Goal: Communication & Community: Connect with others

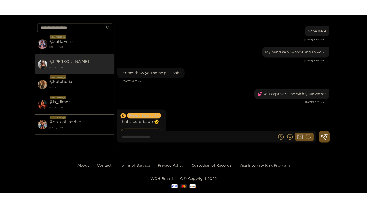
scroll to position [521, 0]
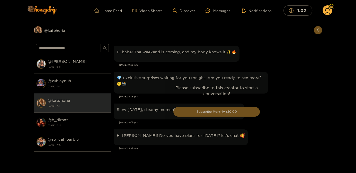
scroll to position [667, 0]
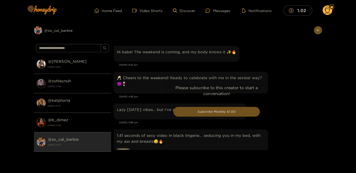
scroll to position [756, 0]
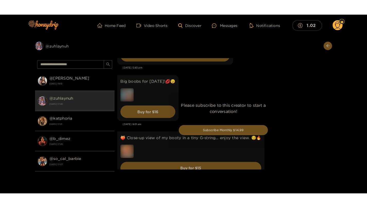
scroll to position [1236, 0]
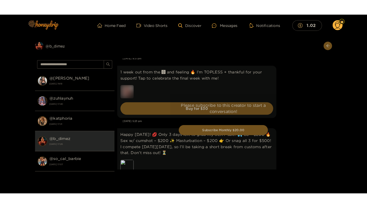
scroll to position [1068, 0]
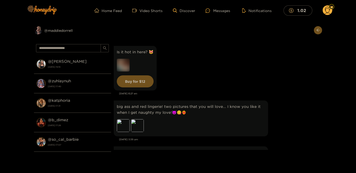
click at [263, 98] on div "Is it hot in here? 😻 Buy for $ 12 [DATE] 6:27 am" at bounding box center [217, 72] width 206 height 55
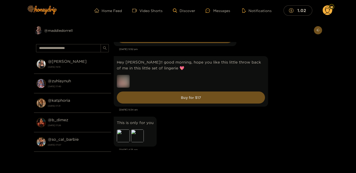
scroll to position [222, 0]
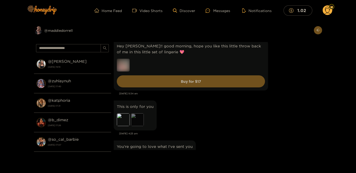
click at [135, 119] on div "Preview" at bounding box center [137, 120] width 13 height 13
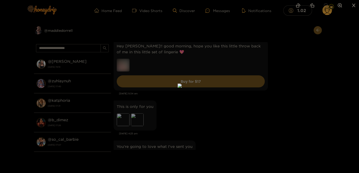
click at [266, 100] on div at bounding box center [179, 86] width 359 height 173
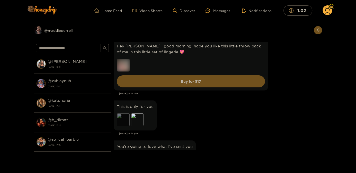
click at [124, 119] on div "Preview" at bounding box center [123, 120] width 13 height 13
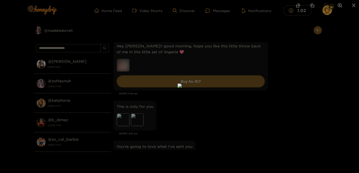
click at [286, 94] on div at bounding box center [179, 86] width 359 height 173
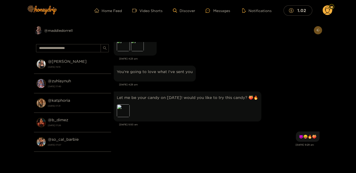
scroll to position [305, 0]
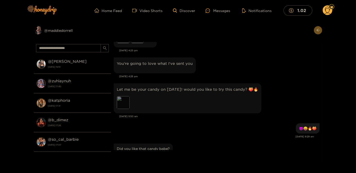
click at [118, 109] on div "Preview" at bounding box center [123, 102] width 13 height 13
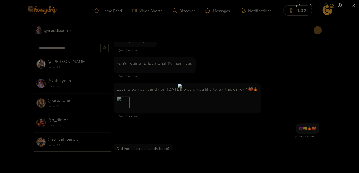
click at [292, 115] on div at bounding box center [179, 86] width 359 height 173
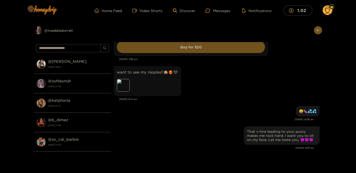
scroll to position [610, 0]
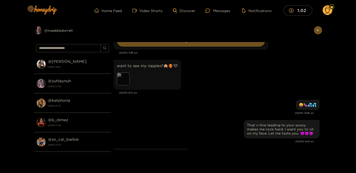
click at [125, 86] on div "Preview" at bounding box center [123, 79] width 13 height 13
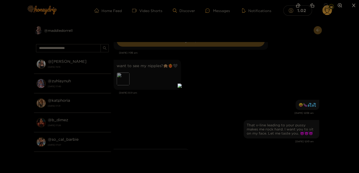
click at [280, 82] on div at bounding box center [179, 86] width 359 height 173
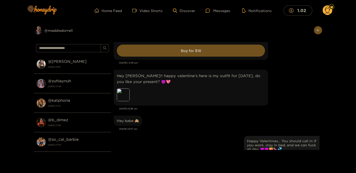
scroll to position [777, 0]
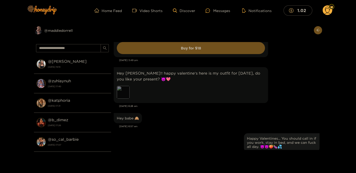
click at [123, 99] on div "Preview" at bounding box center [123, 92] width 13 height 13
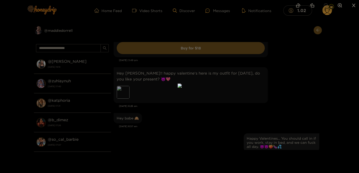
click at [295, 98] on div at bounding box center [179, 86] width 359 height 173
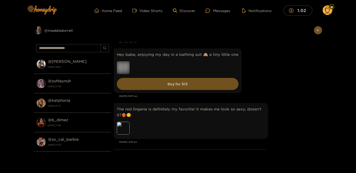
scroll to position [1332, 0]
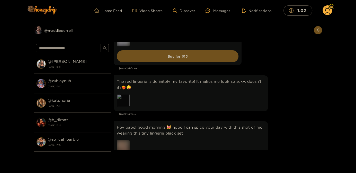
click at [125, 105] on div "Preview" at bounding box center [123, 100] width 13 height 13
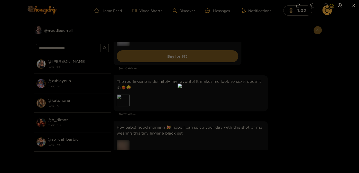
click at [283, 88] on div at bounding box center [179, 86] width 359 height 173
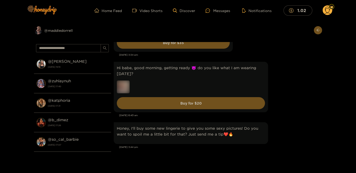
scroll to position [2303, 0]
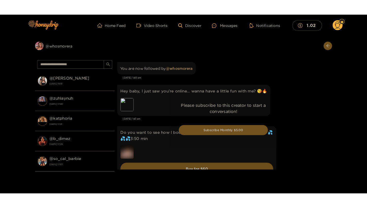
scroll to position [25, 0]
